Goal: Information Seeking & Learning: Learn about a topic

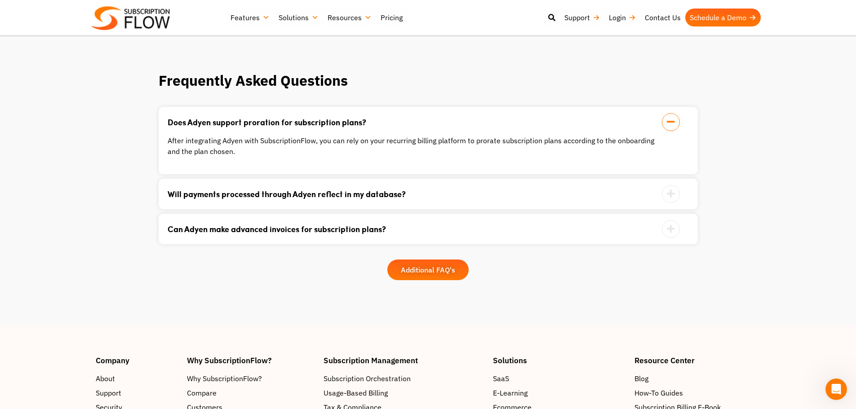
scroll to position [988, 0]
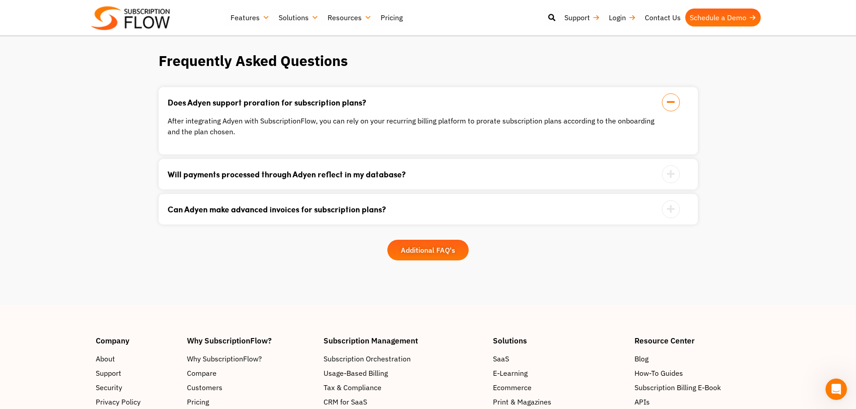
click at [303, 205] on link "Can Adyen make advanced invoices for subscription plans?" at bounding box center [417, 209] width 499 height 8
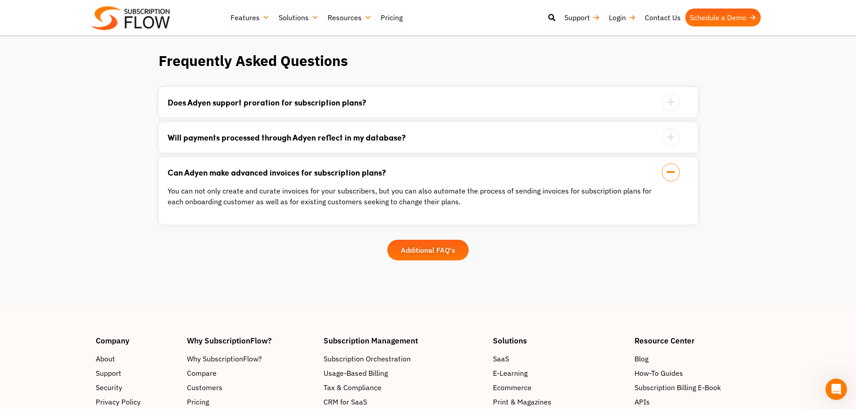
scroll to position [944, 0]
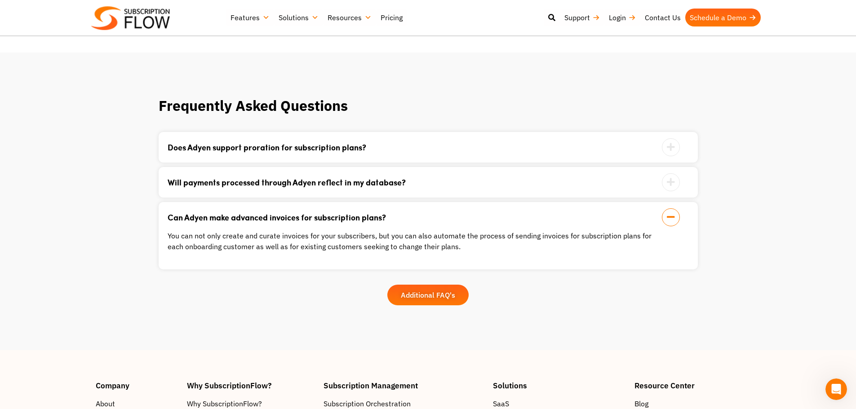
click at [241, 178] on link "Will payments processed through Adyen reflect in my database?" at bounding box center [417, 182] width 499 height 8
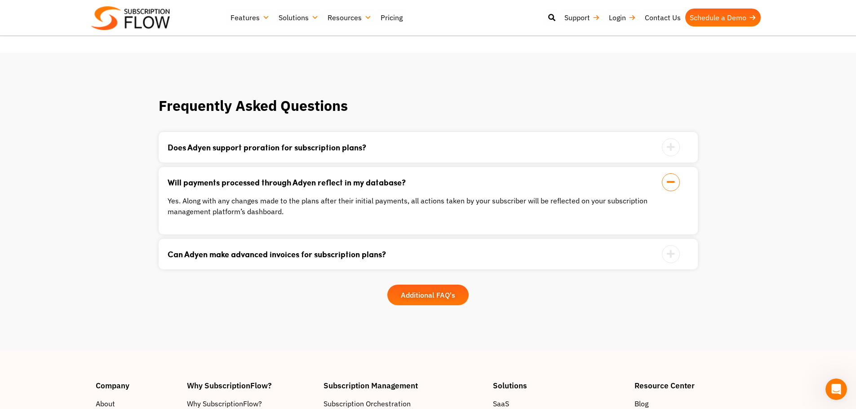
click at [275, 143] on link "Does Adyen support proration for subscription plans?" at bounding box center [417, 147] width 499 height 8
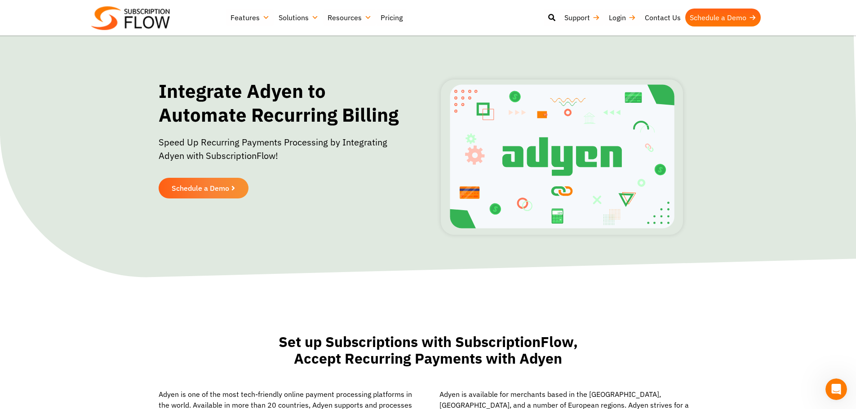
scroll to position [0, 0]
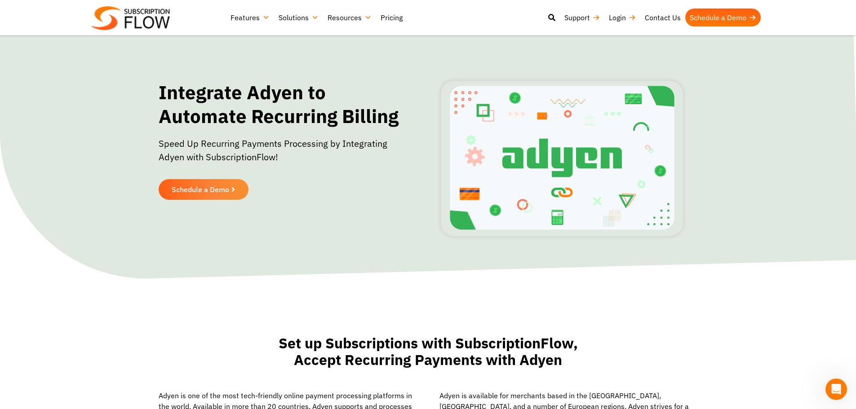
click at [384, 14] on link "Pricing" at bounding box center [391, 18] width 31 height 18
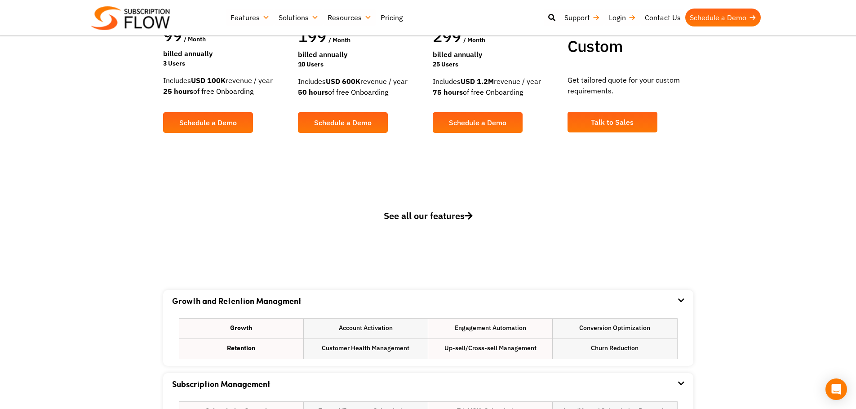
scroll to position [539, 0]
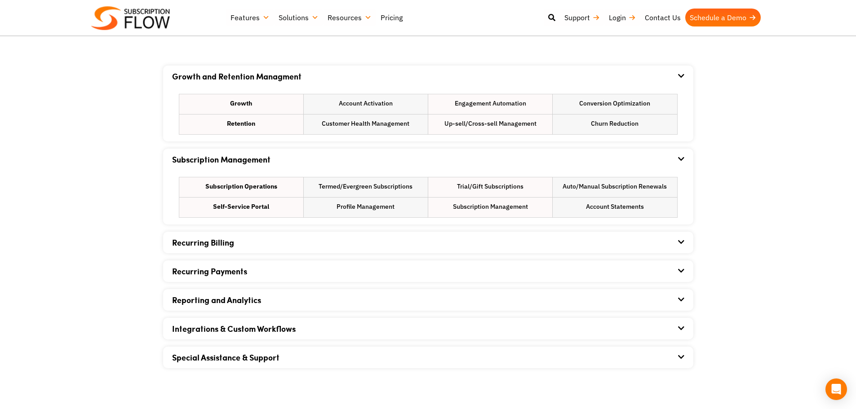
click at [233, 239] on link "Recurring Billing" at bounding box center [203, 243] width 62 height 12
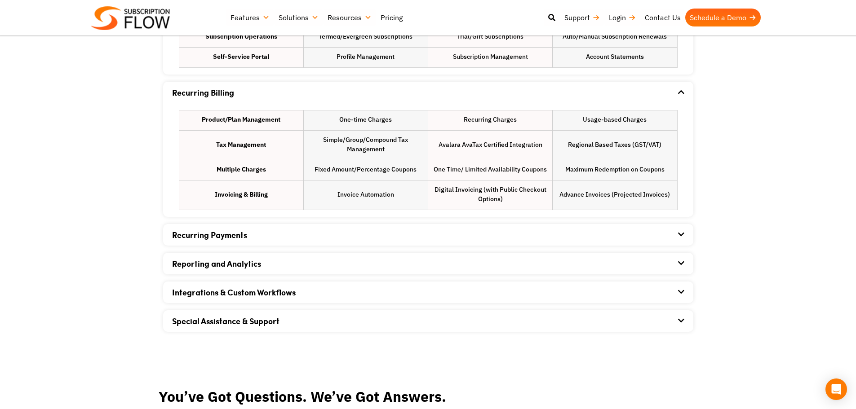
scroll to position [764, 0]
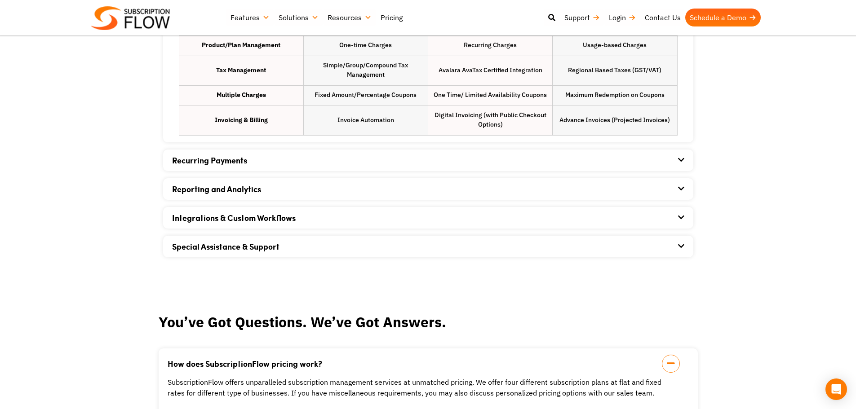
click at [189, 158] on link "Recurring Payments" at bounding box center [209, 161] width 75 height 12
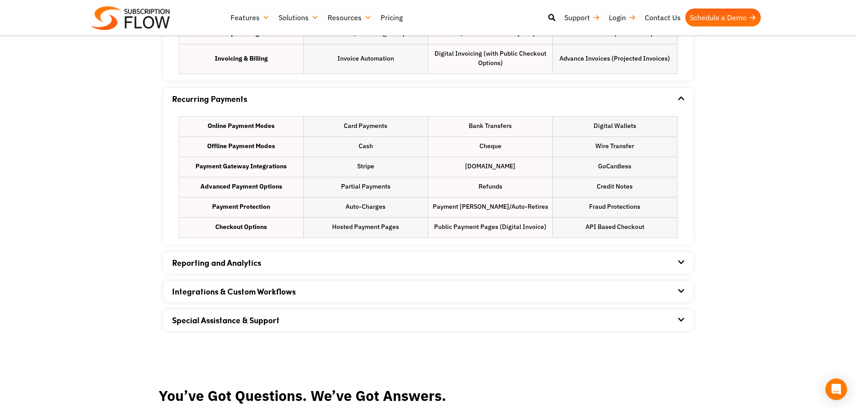
scroll to position [854, 0]
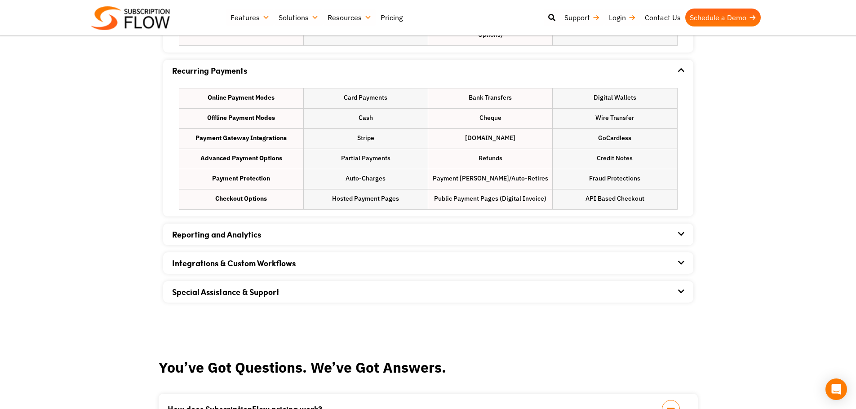
click at [203, 236] on link "Reporting and Analytics" at bounding box center [216, 235] width 89 height 12
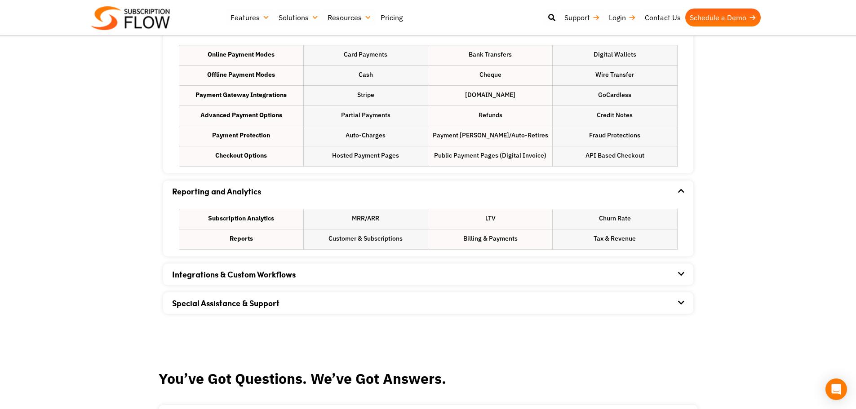
scroll to position [988, 0]
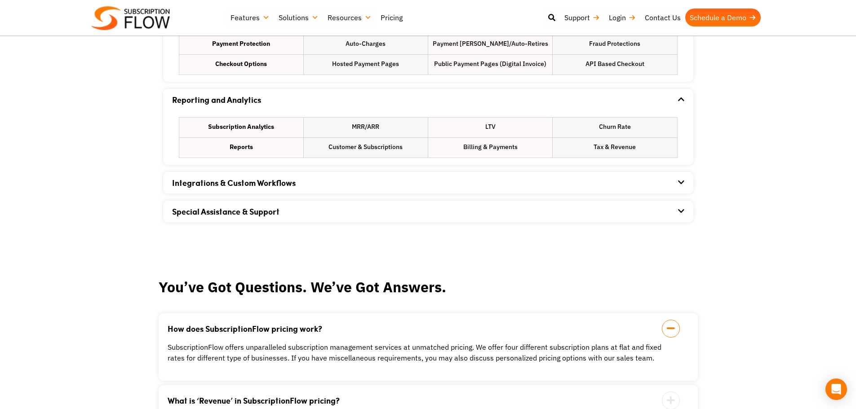
click at [218, 184] on link "Integrations & Custom Workflows" at bounding box center [234, 183] width 124 height 12
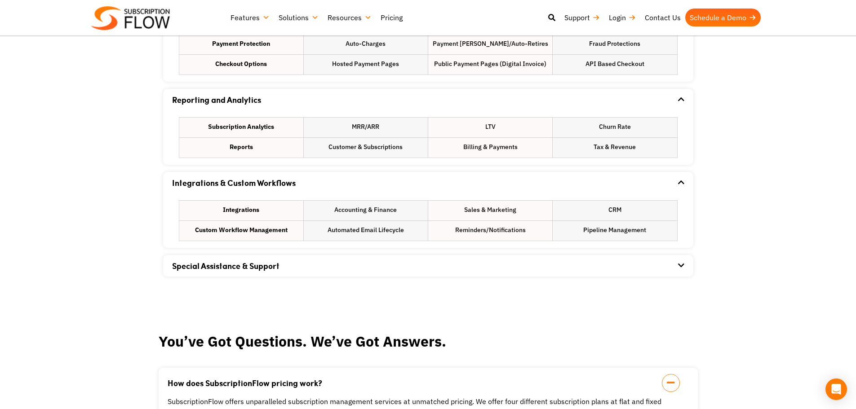
click at [240, 267] on link "Special Assistance & Support" at bounding box center [225, 266] width 107 height 12
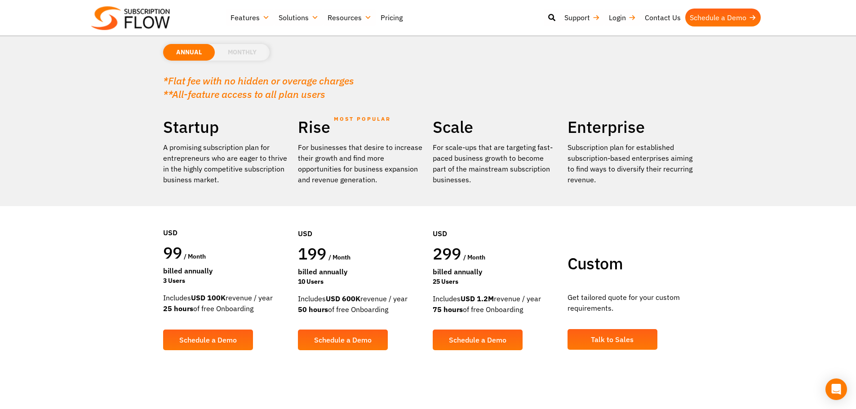
scroll to position [0, 0]
